Goal: Task Accomplishment & Management: Manage account settings

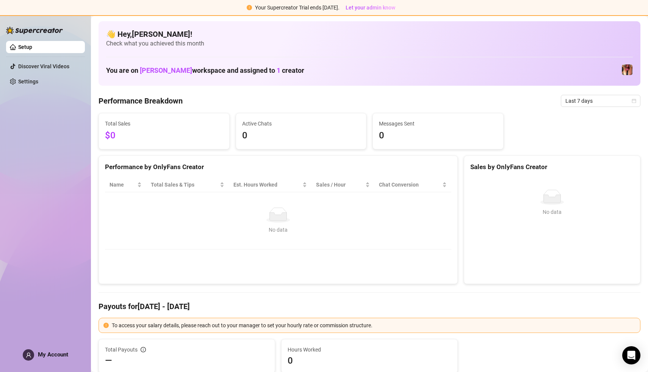
click at [165, 72] on span "[PERSON_NAME]" at bounding box center [166, 70] width 52 height 8
click at [277, 70] on span "1" at bounding box center [279, 70] width 4 height 8
click at [626, 69] on img at bounding box center [627, 69] width 11 height 11
click at [113, 34] on h4 "👋 Hey, [PERSON_NAME] !" at bounding box center [369, 34] width 527 height 11
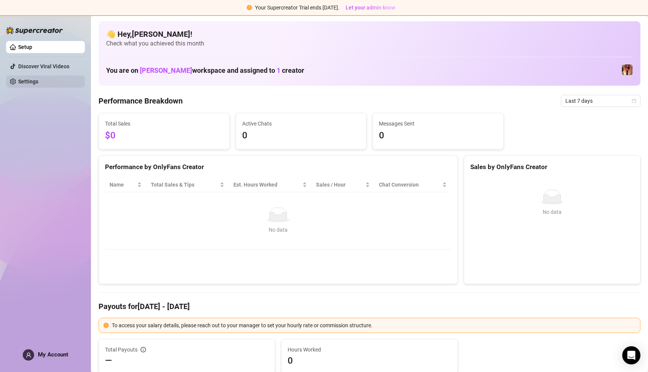
click at [23, 81] on link "Settings" at bounding box center [28, 81] width 20 height 6
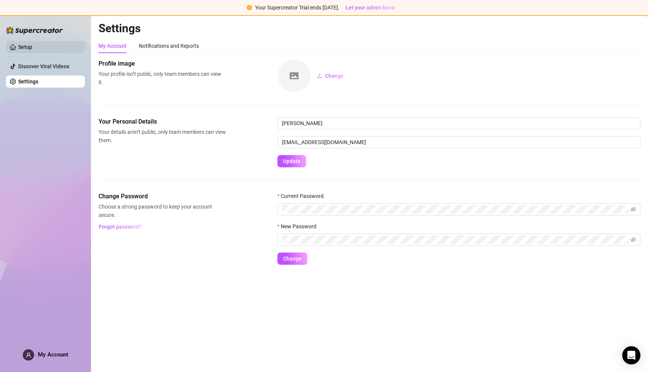
click at [25, 47] on link "Setup" at bounding box center [25, 47] width 14 height 6
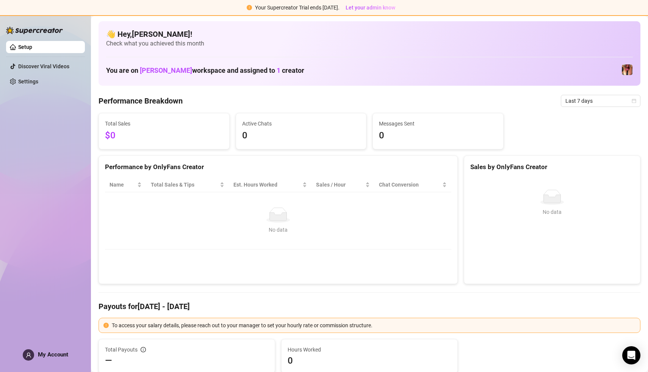
click at [111, 136] on span "$0" at bounding box center [164, 135] width 118 height 14
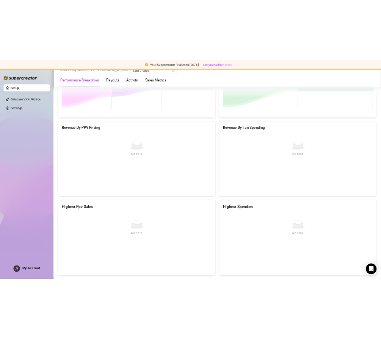
scroll to position [987, 0]
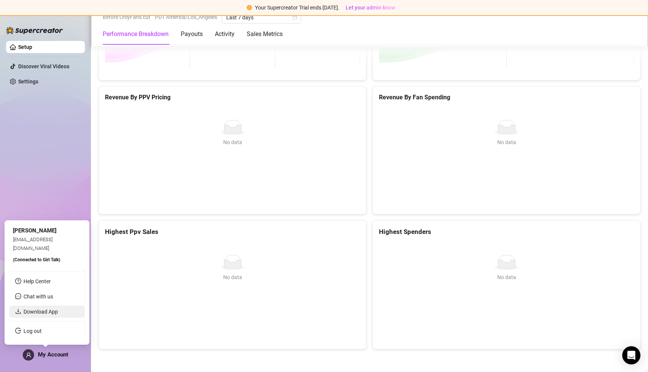
click at [41, 311] on link "Download App" at bounding box center [40, 311] width 34 height 6
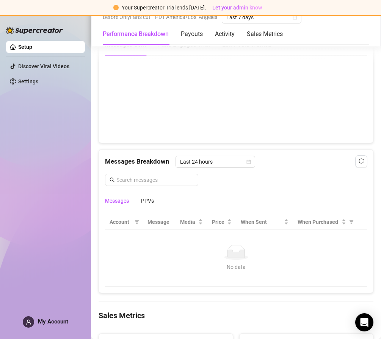
scroll to position [490, 0]
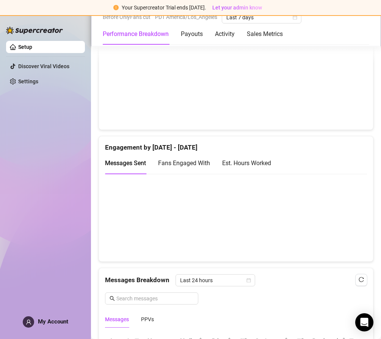
click at [51, 327] on div "My Account" at bounding box center [45, 321] width 45 height 11
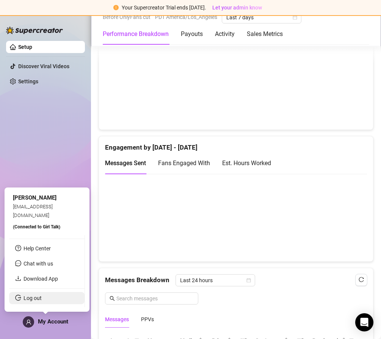
click at [34, 301] on link "Log out" at bounding box center [32, 298] width 18 height 6
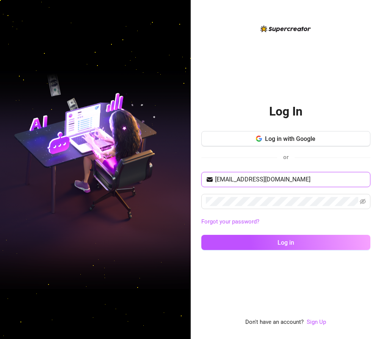
click at [263, 179] on input "[EMAIL_ADDRESS][DOMAIN_NAME]" at bounding box center [290, 179] width 151 height 9
type input "[EMAIL_ADDRESS][DOMAIN_NAME]"
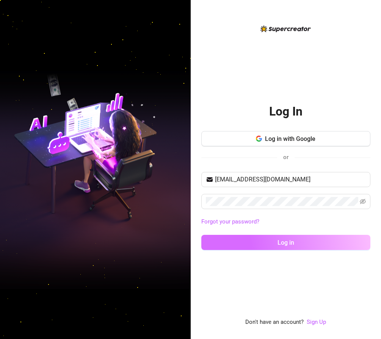
click at [281, 242] on span "Log in" at bounding box center [285, 242] width 17 height 7
